Goal: Complete application form: Complete application form

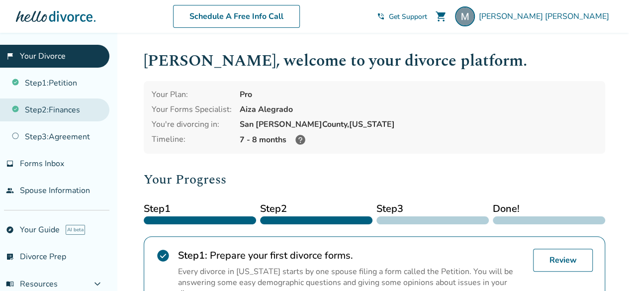
click at [58, 107] on link "Step 2 : Finances" at bounding box center [54, 109] width 109 height 23
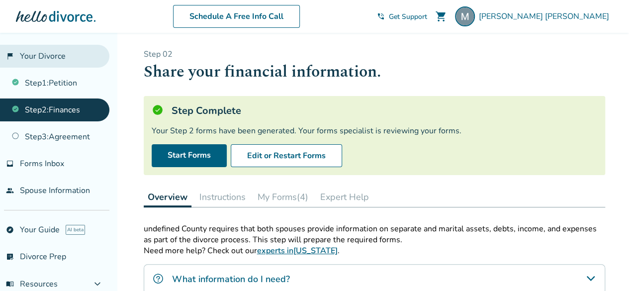
click at [39, 56] on link "flag_2 Your Divorce" at bounding box center [54, 56] width 109 height 23
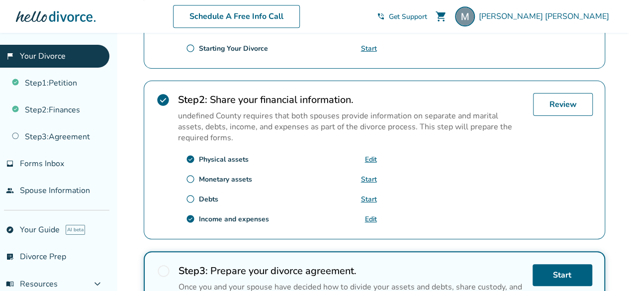
scroll to position [298, 0]
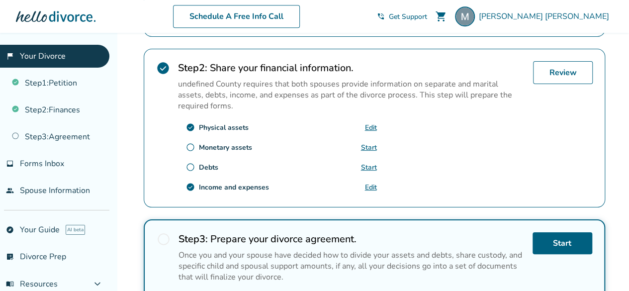
click at [363, 143] on link "Start" at bounding box center [369, 147] width 16 height 9
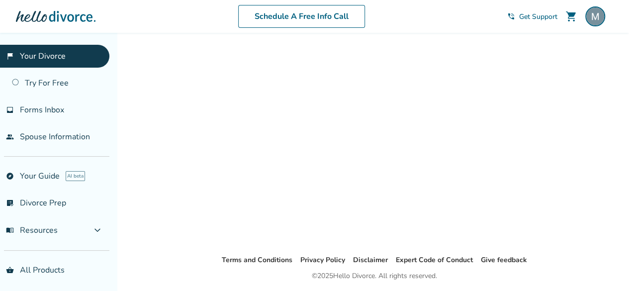
scroll to position [33, 0]
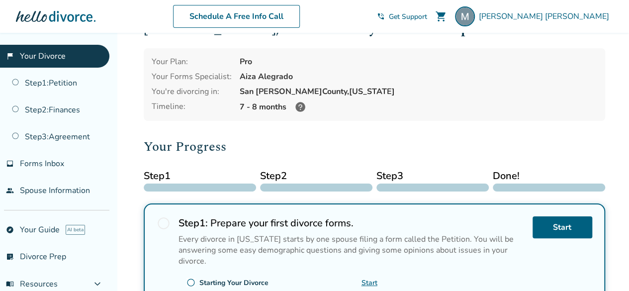
click at [40, 52] on link "flag_2 Your Divorce" at bounding box center [54, 56] width 109 height 23
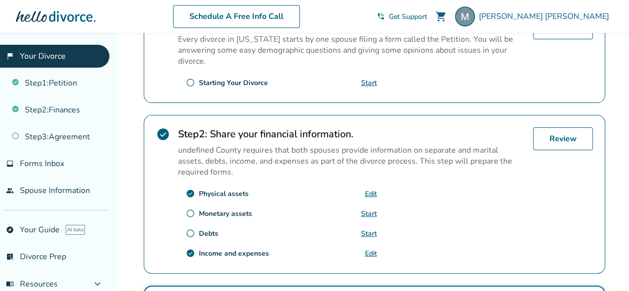
scroll to position [281, 0]
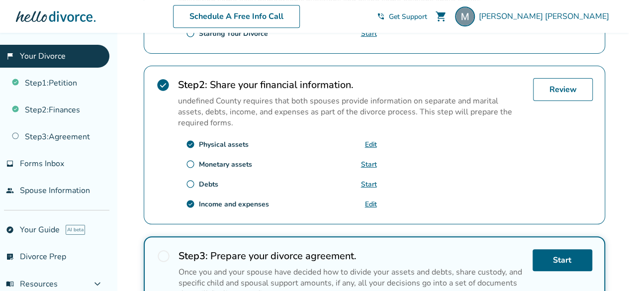
click at [366, 162] on link "Start" at bounding box center [369, 164] width 16 height 9
click at [560, 84] on link "Review" at bounding box center [563, 89] width 60 height 23
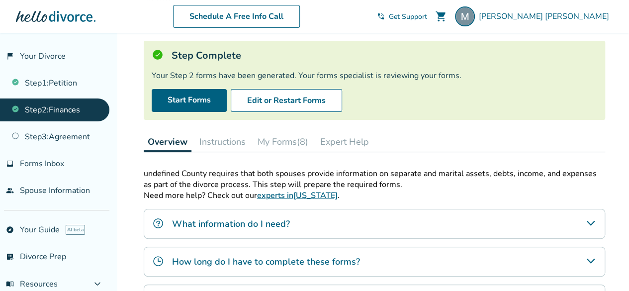
scroll to position [149, 0]
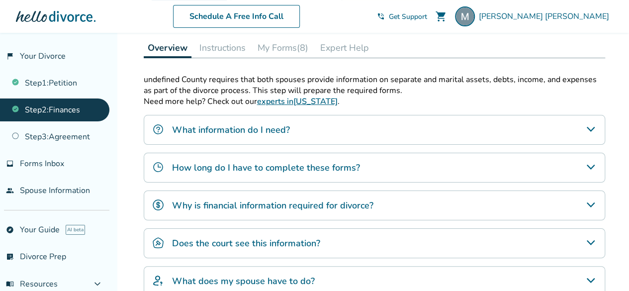
click at [225, 51] on button "Instructions" at bounding box center [222, 48] width 54 height 20
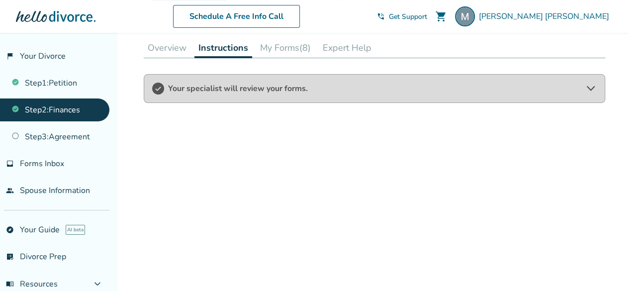
click at [289, 54] on button "My Forms (8)" at bounding box center [285, 48] width 59 height 20
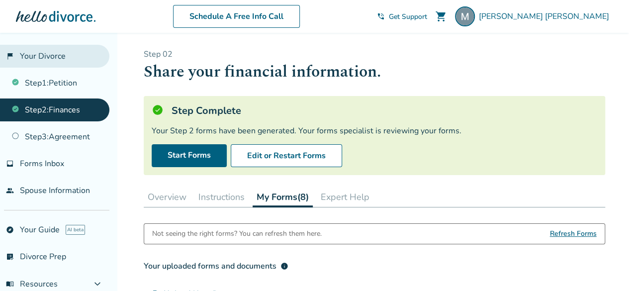
click at [39, 47] on link "flag_2 Your Divorce" at bounding box center [54, 56] width 109 height 23
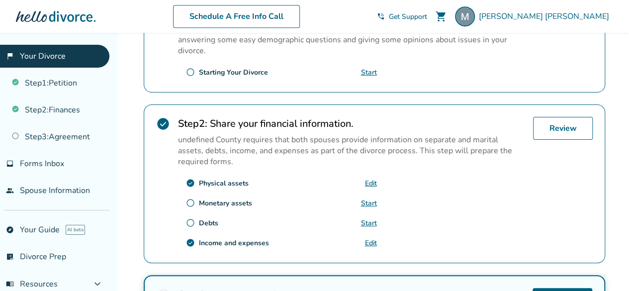
scroll to position [249, 0]
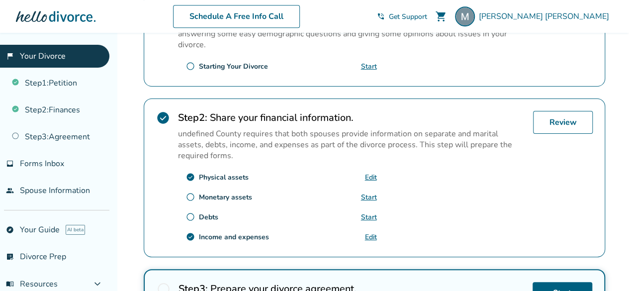
click at [374, 212] on link "Start" at bounding box center [369, 216] width 16 height 9
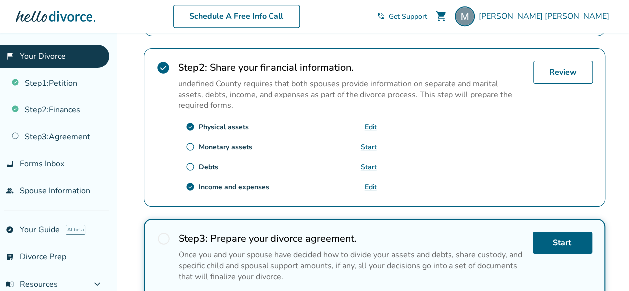
scroll to position [298, 0]
drag, startPoint x: 187, startPoint y: 143, endPoint x: 188, endPoint y: 148, distance: 5.1
click at [188, 143] on span "radio_button_unchecked" at bounding box center [190, 147] width 9 height 9
drag, startPoint x: 190, startPoint y: 162, endPoint x: 195, endPoint y: 163, distance: 5.2
click at [191, 163] on span "radio_button_unchecked" at bounding box center [190, 167] width 9 height 9
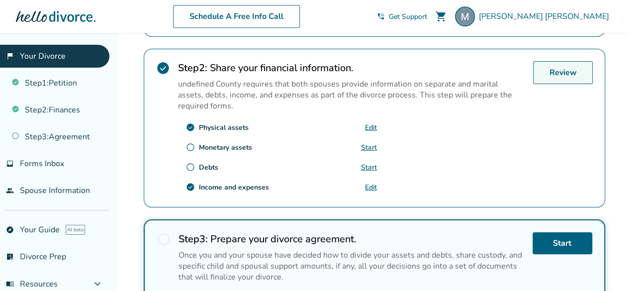
click at [558, 71] on link "Review" at bounding box center [563, 72] width 60 height 23
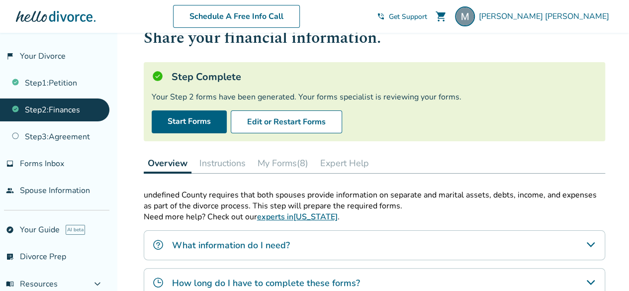
scroll to position [99, 0]
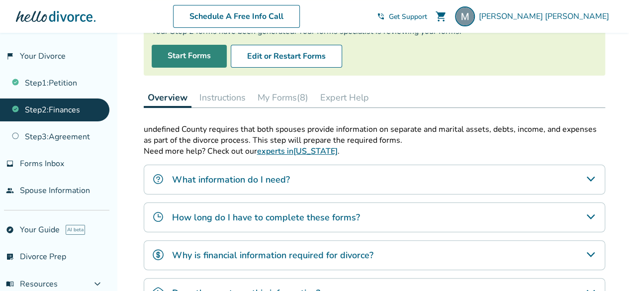
click at [188, 60] on link "Start Forms" at bounding box center [189, 56] width 75 height 23
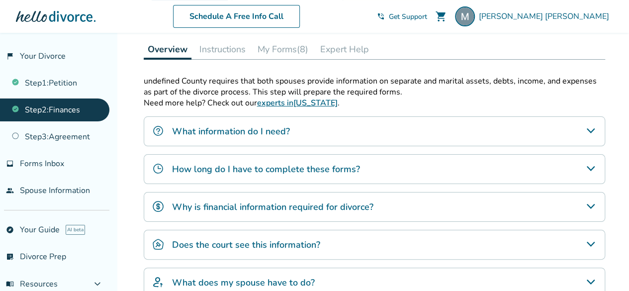
scroll to position [149, 0]
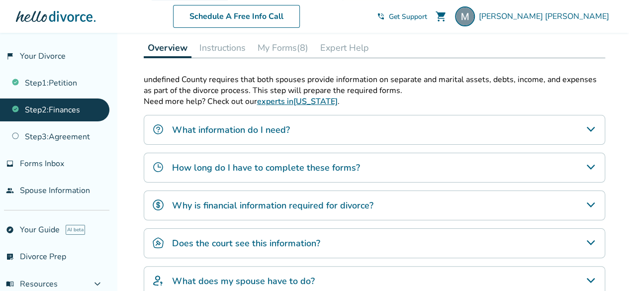
click at [248, 128] on h4 "What information do I need?" at bounding box center [231, 129] width 118 height 13
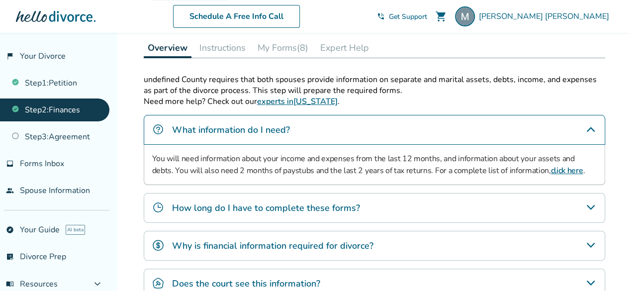
click at [273, 51] on button "My Forms (8)" at bounding box center [283, 48] width 59 height 20
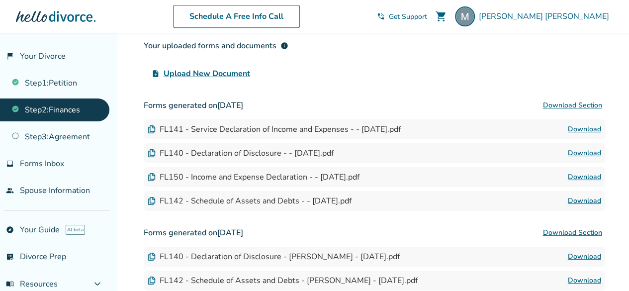
scroll to position [202, 0]
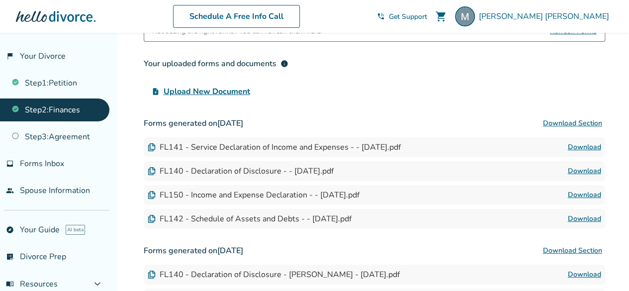
click at [229, 89] on span "Upload New Document" at bounding box center [207, 92] width 87 height 12
click at [0, 0] on input "upload_file Upload New Document" at bounding box center [0, 0] width 0 height 0
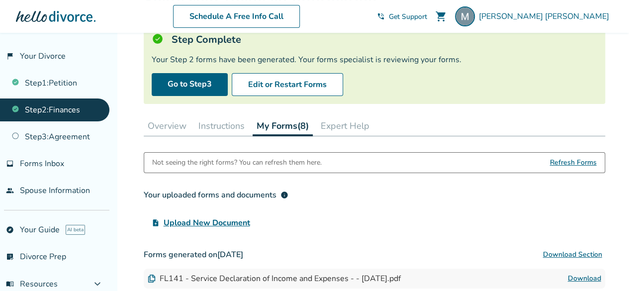
scroll to position [53, 0]
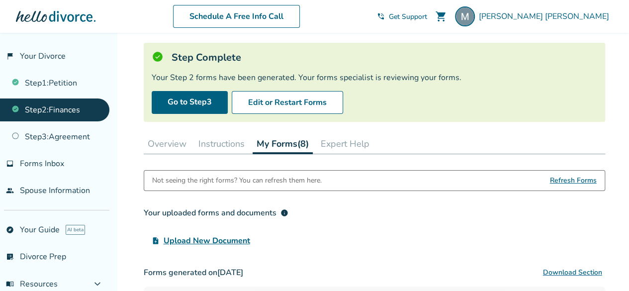
drag, startPoint x: 337, startPoint y: 141, endPoint x: 315, endPoint y: 136, distance: 22.4
click at [337, 141] on button "Expert Help" at bounding box center [345, 144] width 57 height 20
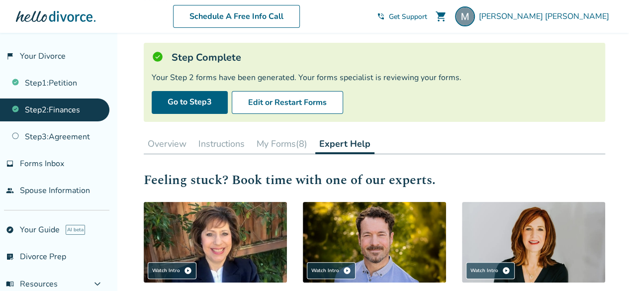
click at [223, 146] on button "Instructions" at bounding box center [221, 144] width 54 height 20
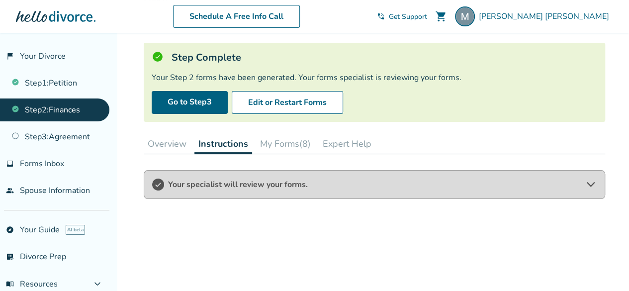
click at [160, 143] on button "Overview" at bounding box center [167, 144] width 47 height 20
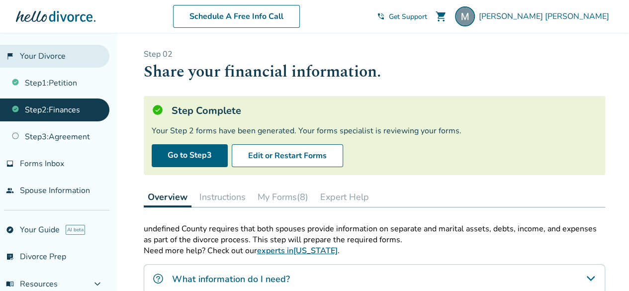
click at [59, 56] on link "flag_2 Your Divorce" at bounding box center [54, 56] width 109 height 23
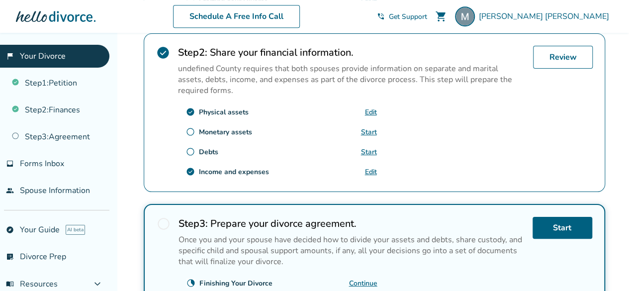
scroll to position [298, 0]
